Goal: Transaction & Acquisition: Purchase product/service

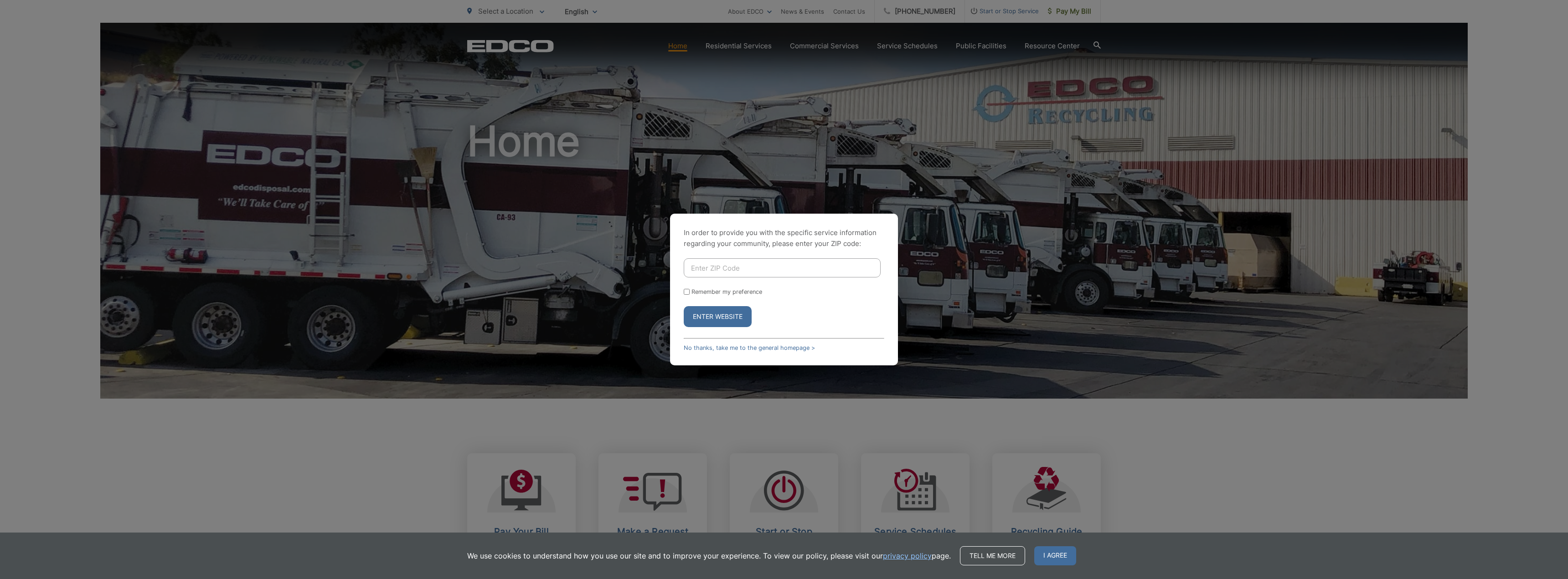
click at [778, 271] on input "Enter ZIP Code" at bounding box center [782, 268] width 197 height 19
type input "92096"
click at [704, 322] on button "Enter Website" at bounding box center [718, 316] width 68 height 21
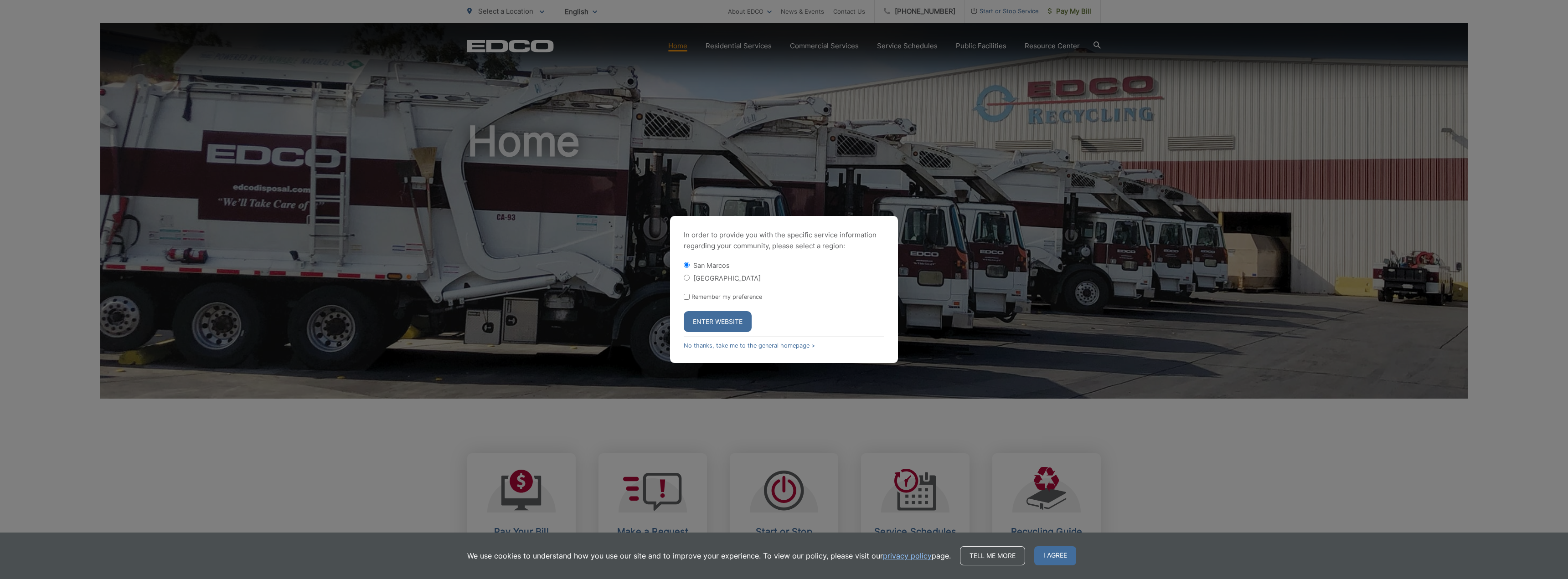
click at [706, 303] on form "San Marcos San Marcos County Remember my preference Enter Website" at bounding box center [783, 296] width 200 height 72
click at [705, 294] on label "Remember my preference" at bounding box center [727, 296] width 71 height 7
click at [690, 294] on input "Remember my preference" at bounding box center [687, 297] width 6 height 6
checkbox input "true"
click at [710, 324] on button "Enter Website" at bounding box center [718, 321] width 68 height 21
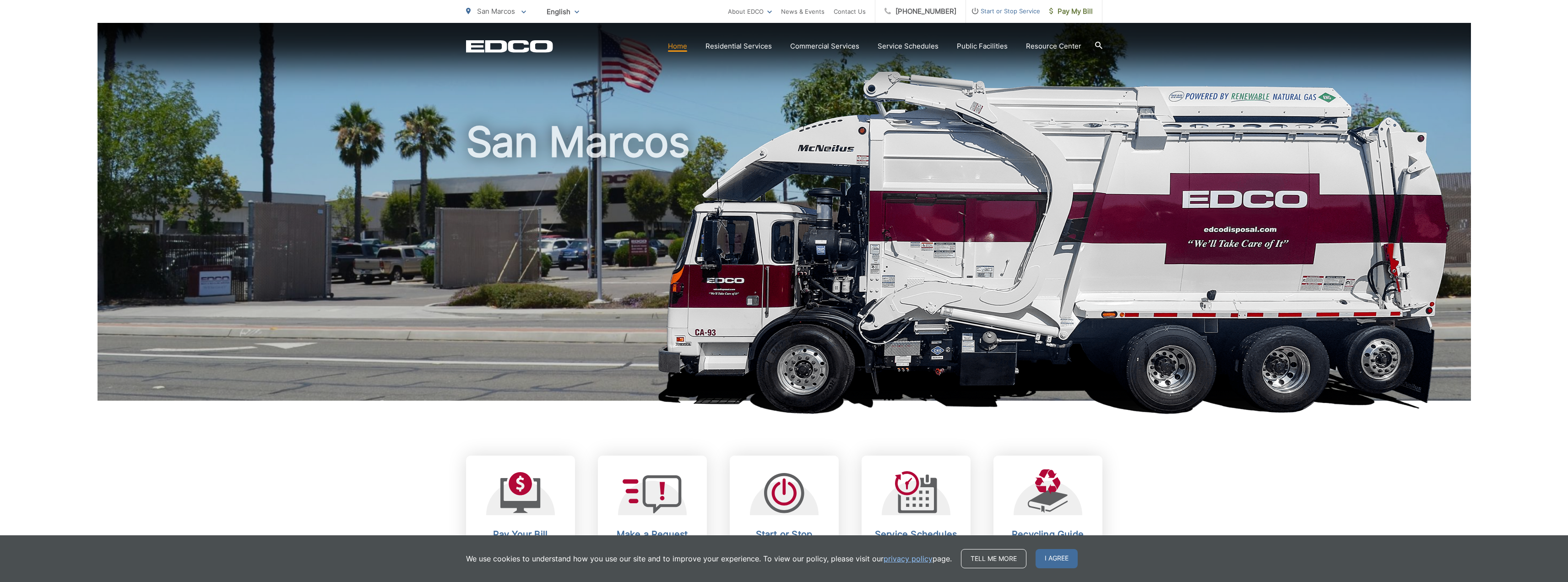
click at [512, 15] on span "San Marcos" at bounding box center [496, 11] width 38 height 9
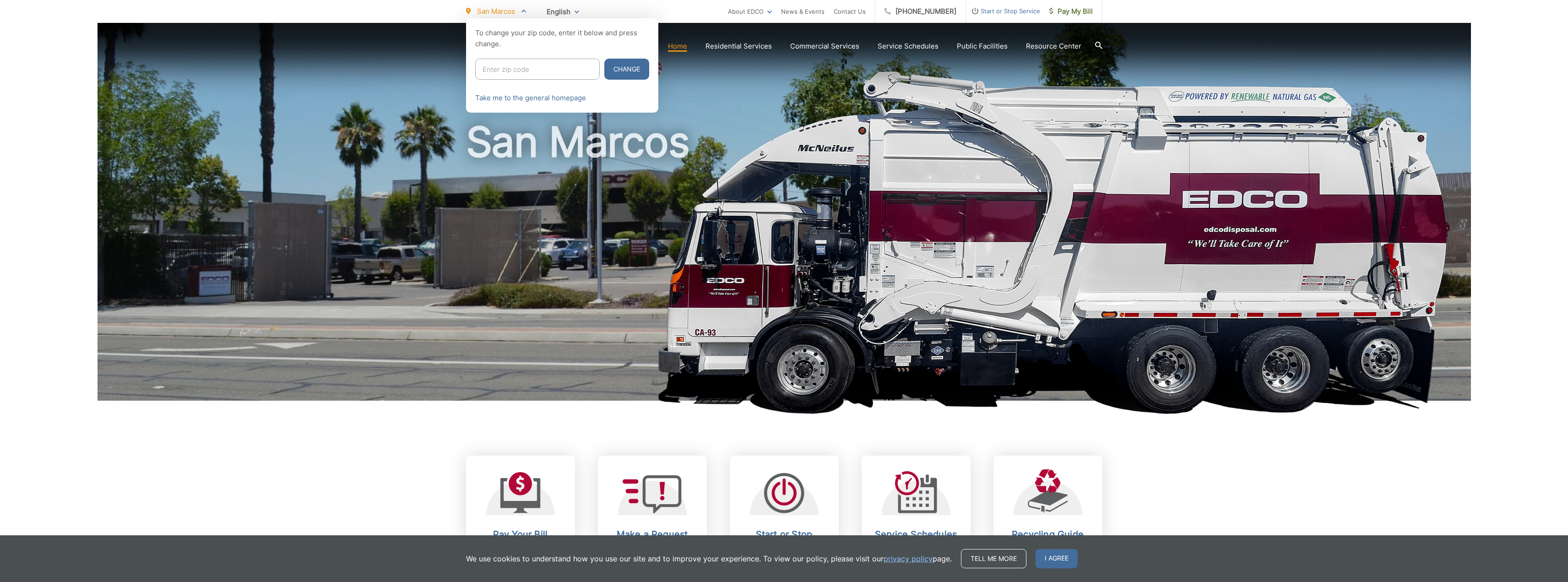
click at [512, 15] on span "San Marcos" at bounding box center [496, 11] width 38 height 9
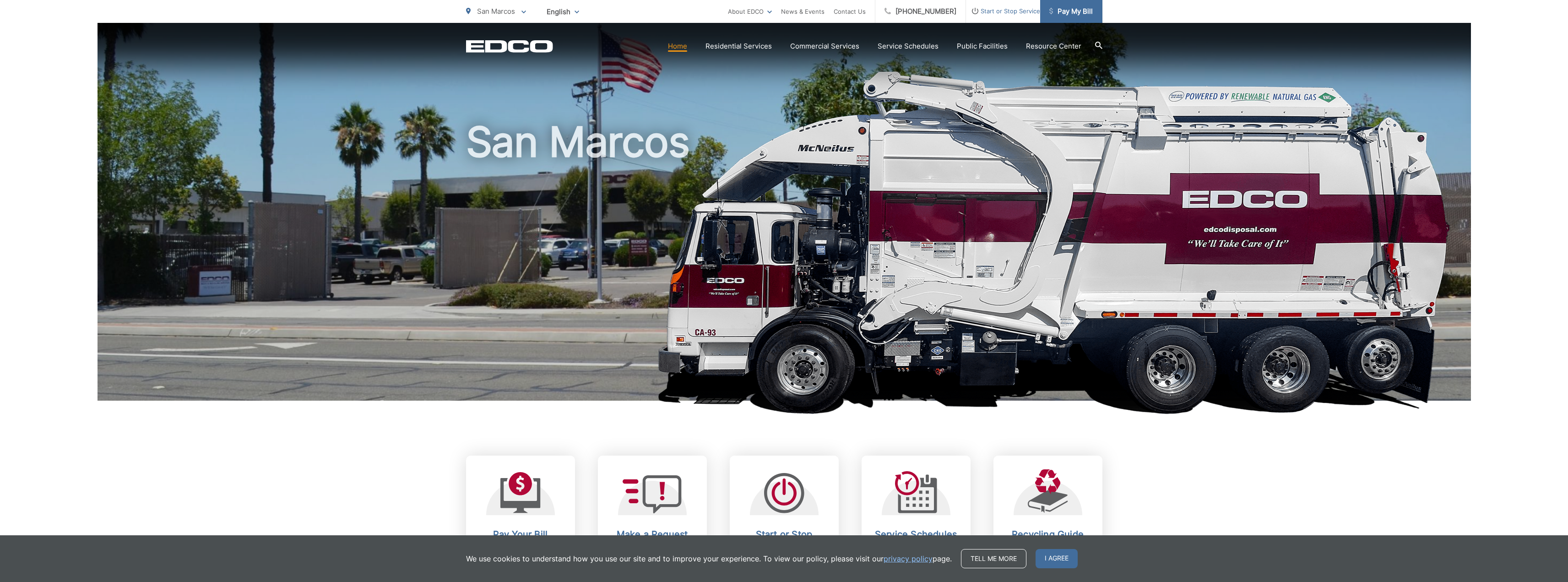
click at [1085, 15] on span "Pay My Bill" at bounding box center [1070, 12] width 43 height 11
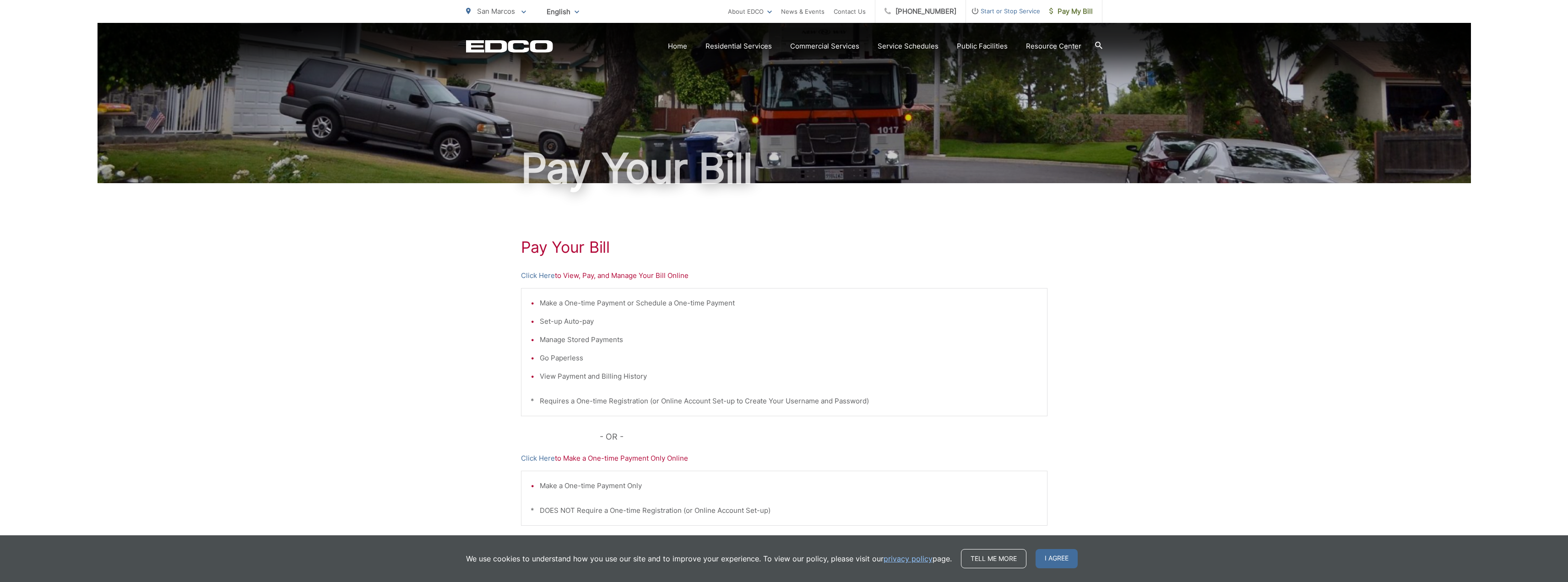
click at [948, 247] on h1 "Pay Your Bill" at bounding box center [784, 247] width 526 height 18
